Goal: Navigation & Orientation: Find specific page/section

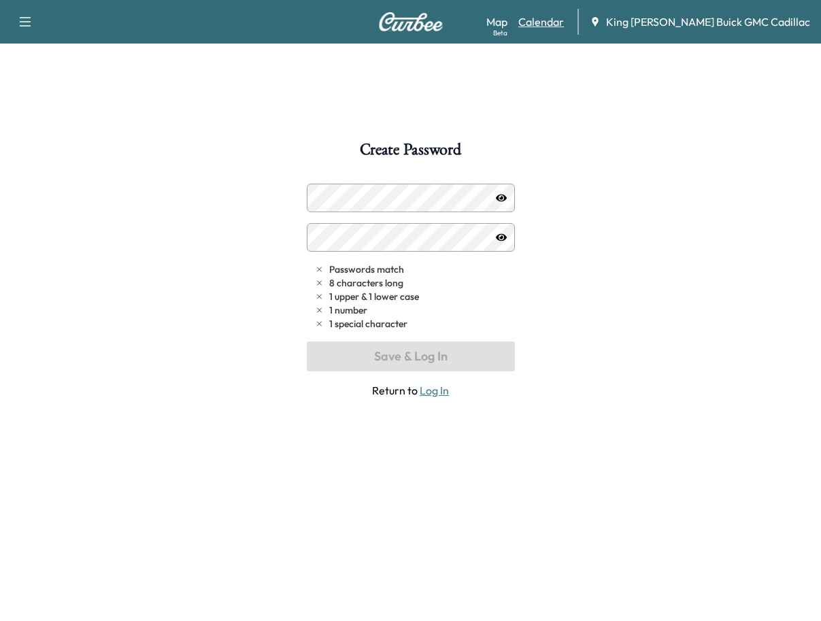
click at [564, 16] on link "Calendar" at bounding box center [541, 22] width 46 height 16
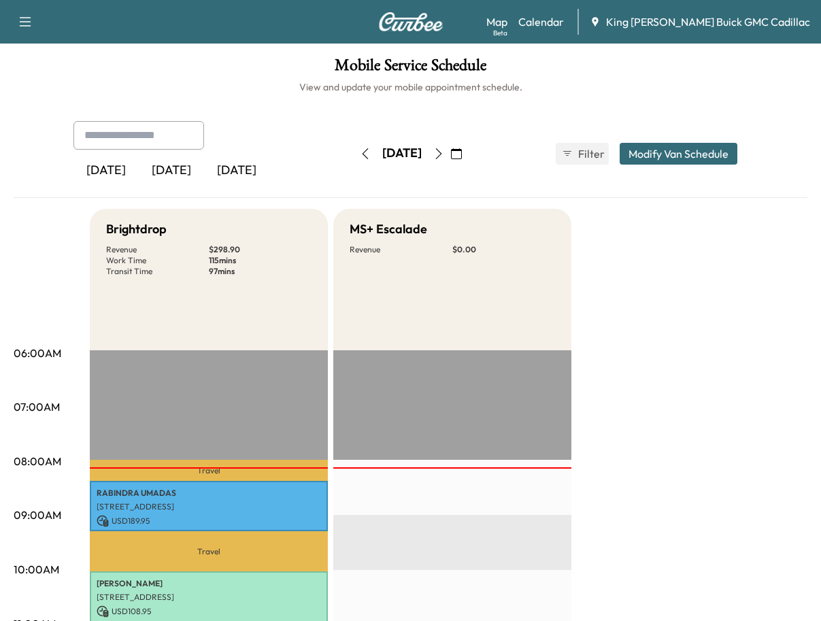
click at [462, 154] on icon "button" at bounding box center [456, 153] width 11 height 11
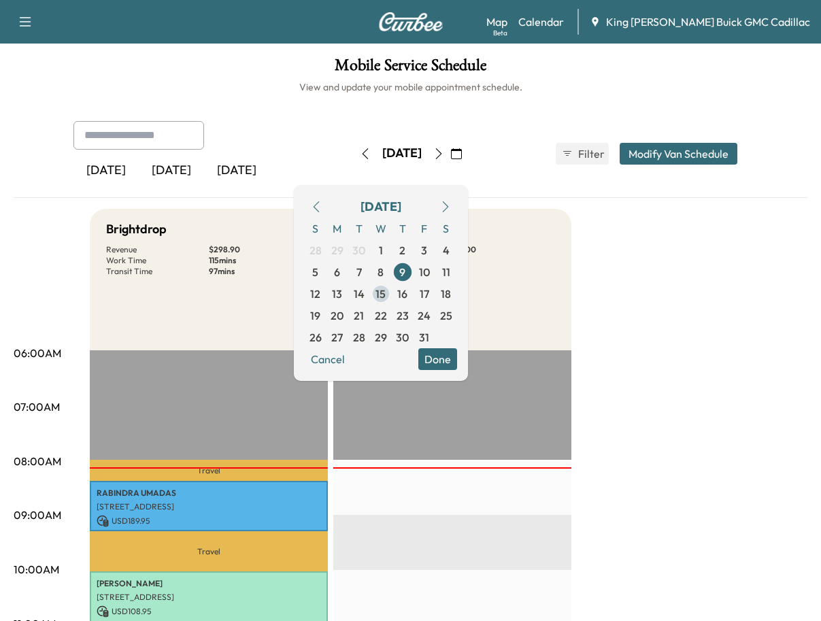
click at [386, 288] on span "15" at bounding box center [380, 294] width 10 height 16
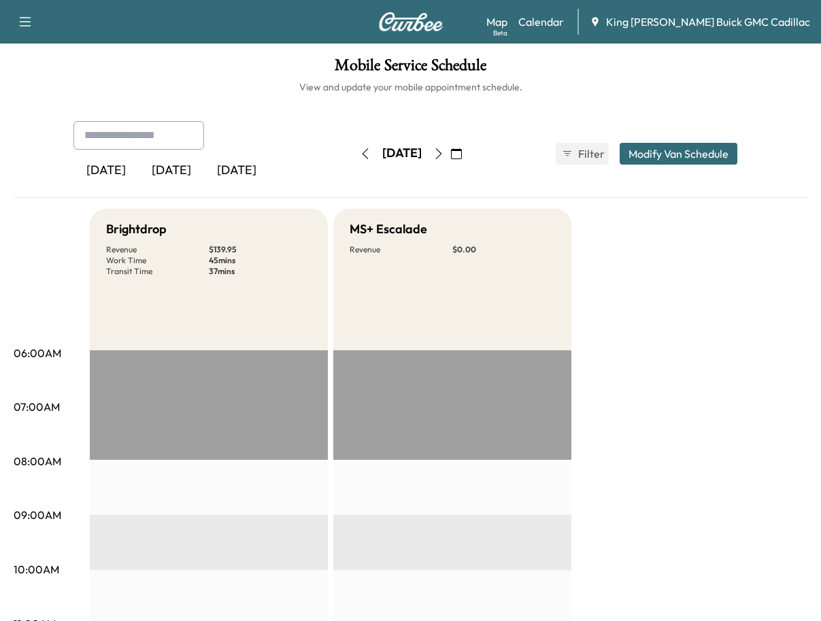
drag, startPoint x: 210, startPoint y: 96, endPoint x: 276, endPoint y: 135, distance: 75.9
click at [564, 24] on link "Calendar" at bounding box center [541, 22] width 46 height 16
